Goal: Task Accomplishment & Management: Complete application form

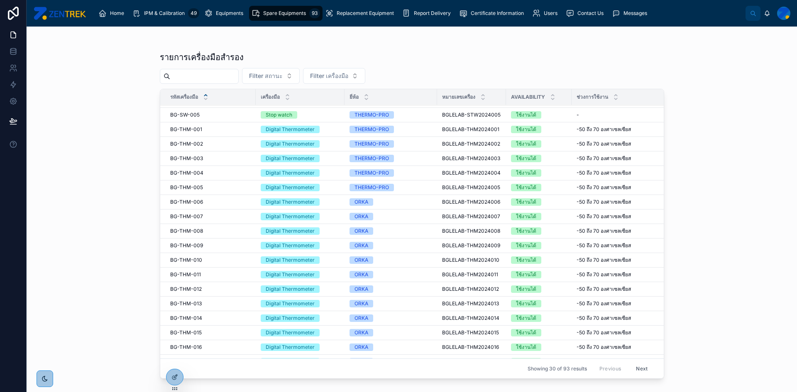
scroll to position [188, 0]
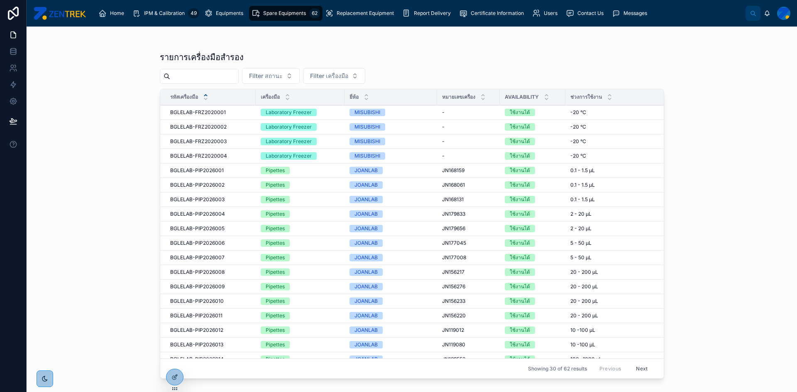
click at [354, 22] on div "Home IPM & Calibration 49 Equipments Spare Equipments 62 Replacement Equipment …" at bounding box center [419, 13] width 653 height 18
click at [350, 9] on div "Replacement Equipment" at bounding box center [361, 13] width 72 height 13
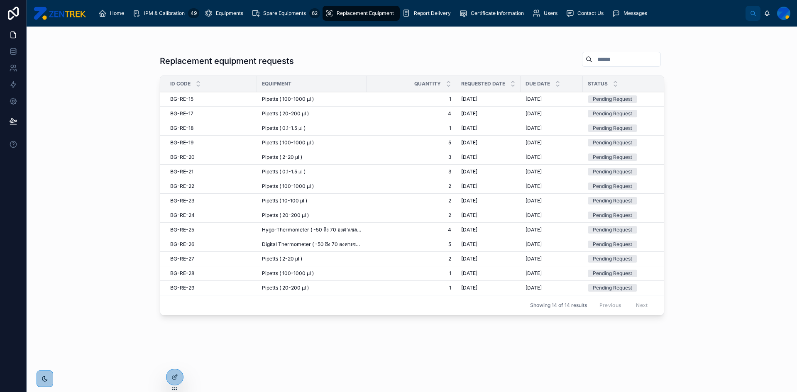
click at [197, 98] on div "BG-RE-15 BG-RE-15" at bounding box center [211, 99] width 82 height 7
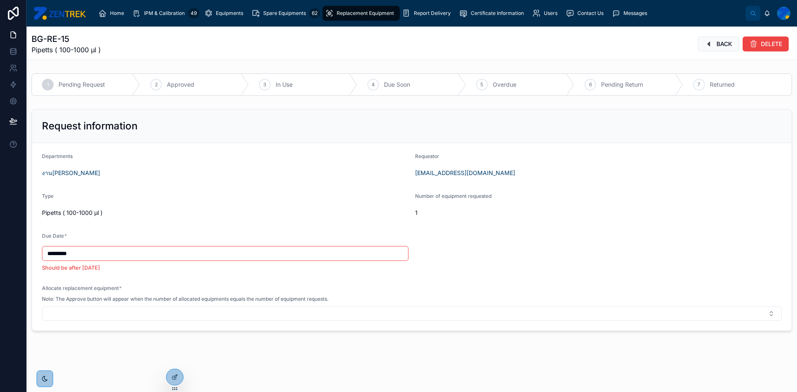
click at [68, 316] on button "Select Button" at bounding box center [411, 314] width 739 height 14
click at [251, 204] on div "Type Pipetts ( 100-1000 µl )" at bounding box center [225, 206] width 366 height 27
click at [288, 14] on span "Spare Equipments" at bounding box center [284, 13] width 43 height 7
